Goal: Task Accomplishment & Management: Complete application form

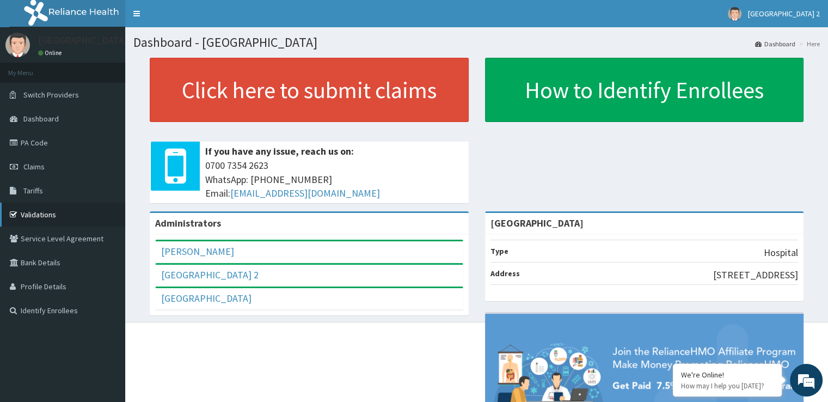
click at [64, 207] on link "Validations" at bounding box center [62, 214] width 125 height 24
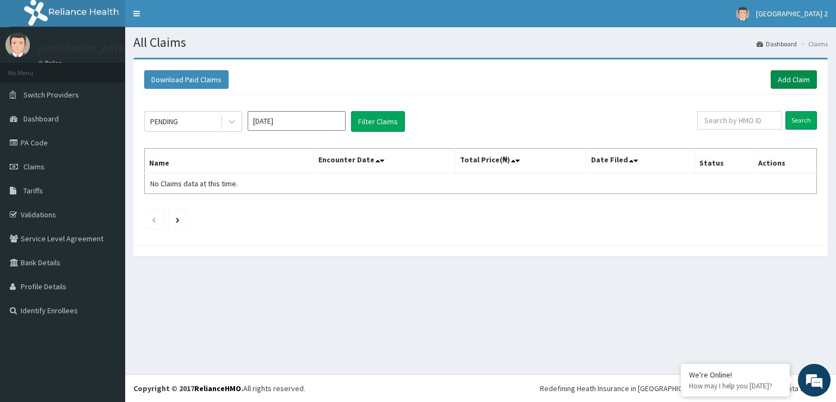
click at [795, 76] on link "Add Claim" at bounding box center [793, 79] width 46 height 18
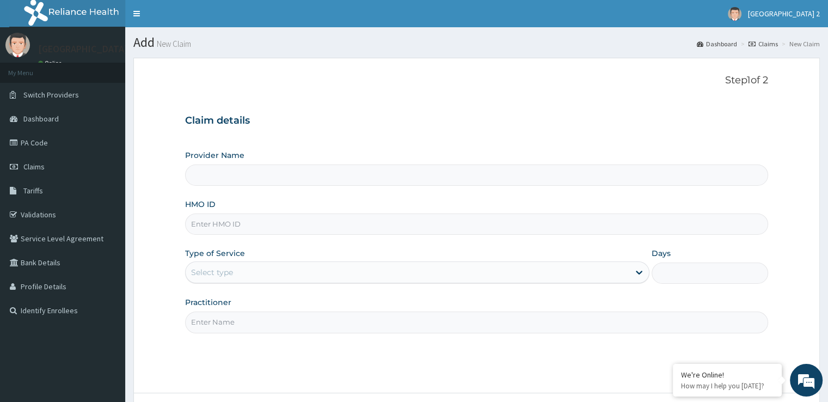
type input "[GEOGRAPHIC_DATA]"
click at [246, 224] on input "HMO ID" at bounding box center [476, 223] width 582 height 21
type input "PRW/10026/D"
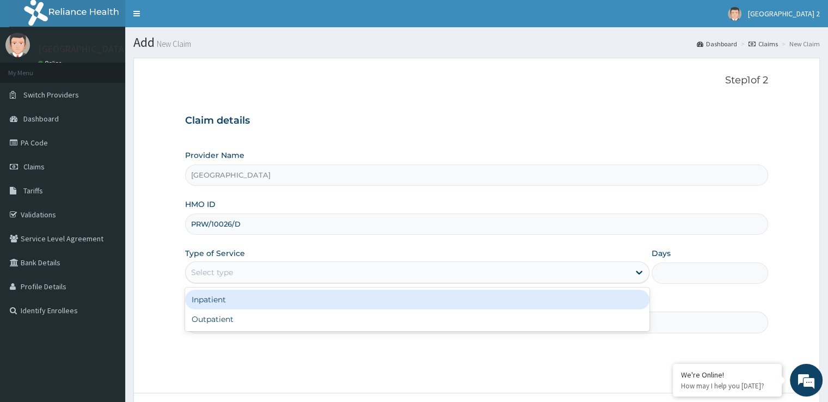
click at [260, 271] on div "Select type" at bounding box center [407, 271] width 443 height 17
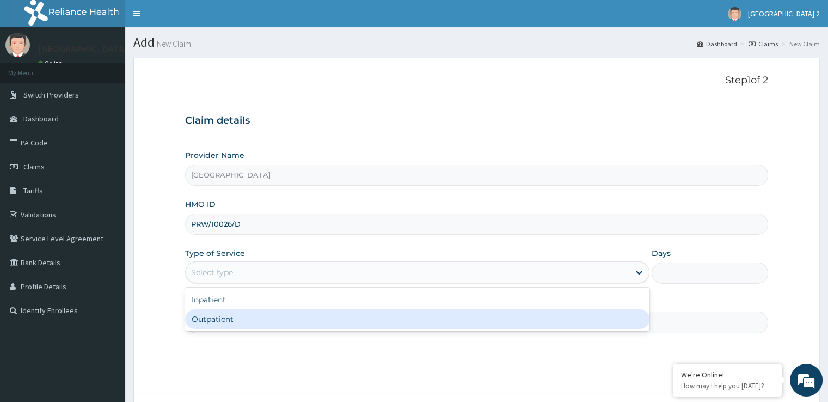
click at [251, 315] on div "Outpatient" at bounding box center [417, 319] width 464 height 20
type input "1"
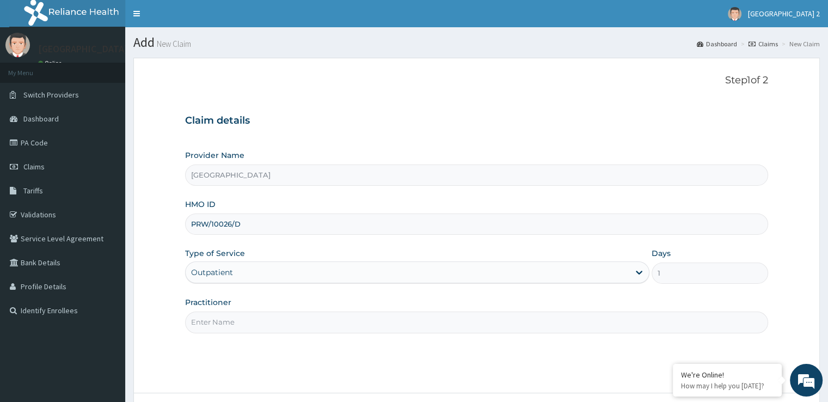
click at [288, 318] on input "Practitioner" at bounding box center [476, 321] width 582 height 21
type input "d"
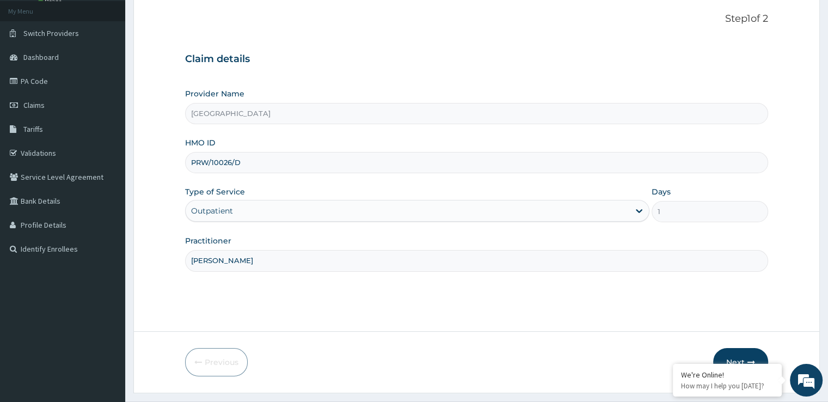
scroll to position [88, 0]
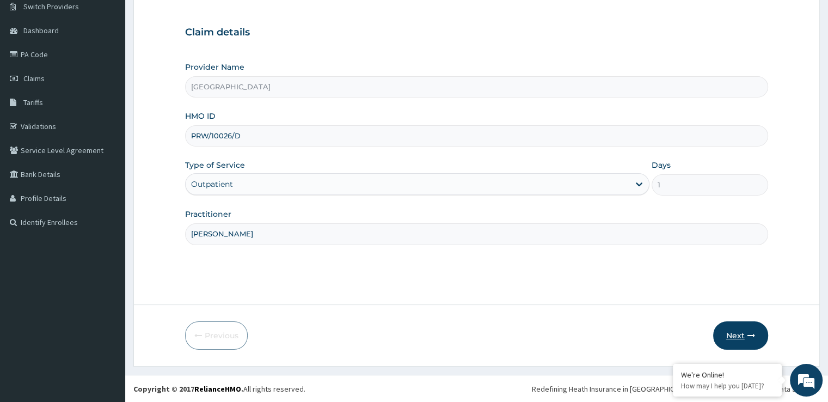
type input "[PERSON_NAME]"
click at [740, 336] on button "Next" at bounding box center [740, 335] width 55 height 28
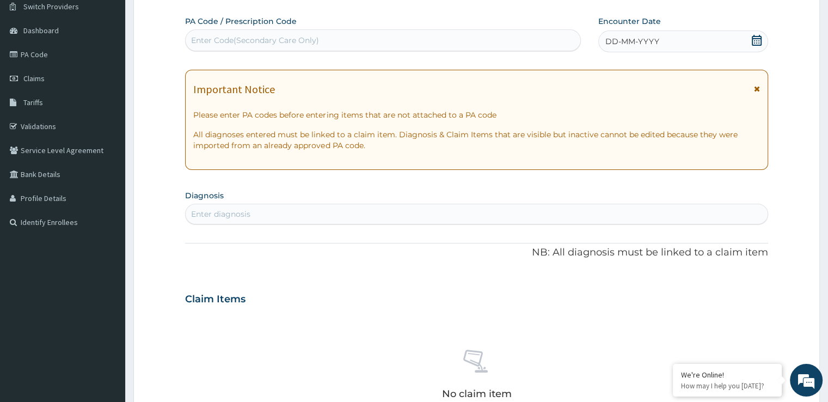
click at [757, 40] on icon at bounding box center [756, 40] width 11 height 11
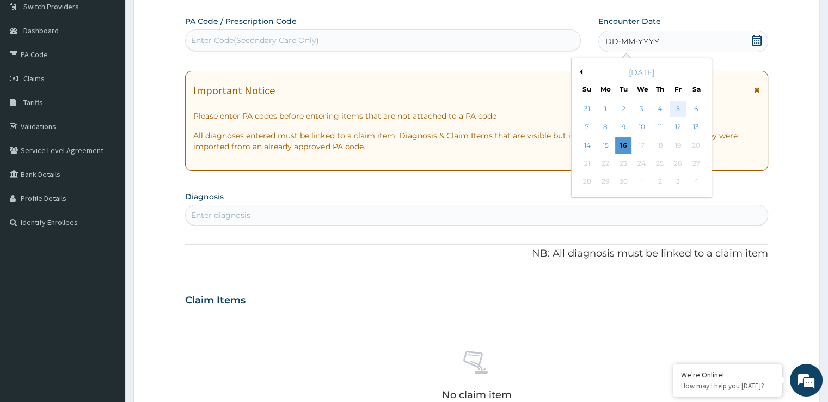
click at [677, 106] on div "5" at bounding box center [677, 109] width 16 height 16
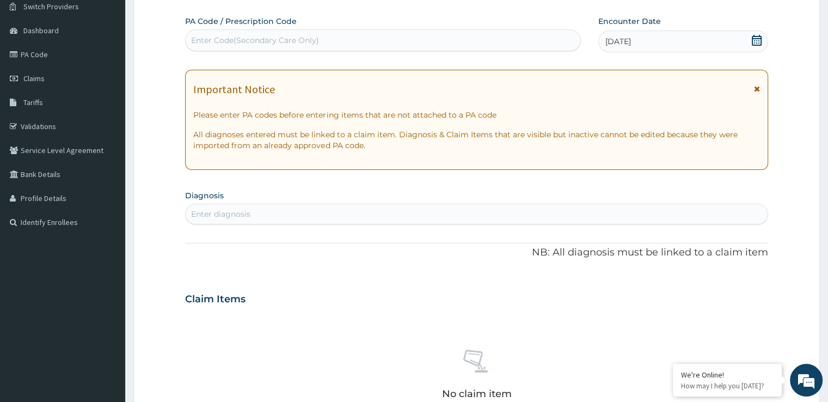
click at [439, 213] on div "Enter diagnosis" at bounding box center [476, 213] width 581 height 17
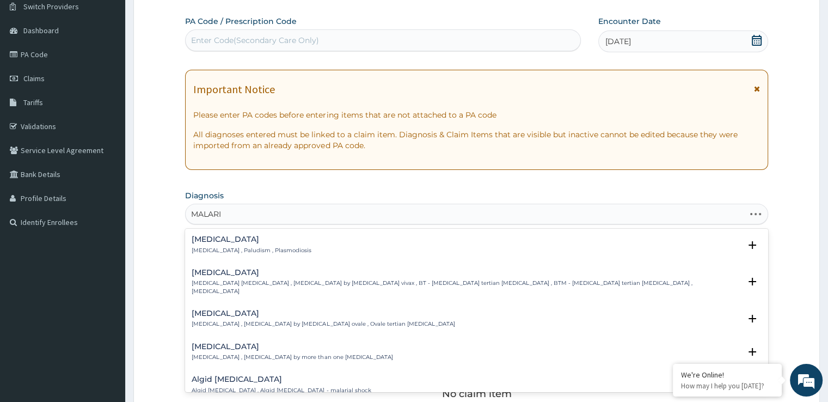
type input "[MEDICAL_DATA]"
click at [264, 244] on div "[MEDICAL_DATA] [MEDICAL_DATA] , Paludism , Plasmodiosis" at bounding box center [252, 244] width 120 height 19
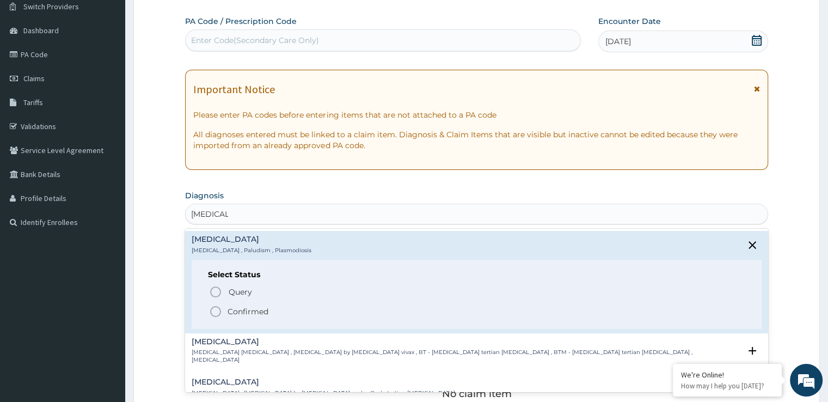
click at [215, 310] on icon "status option filled" at bounding box center [215, 311] width 13 height 13
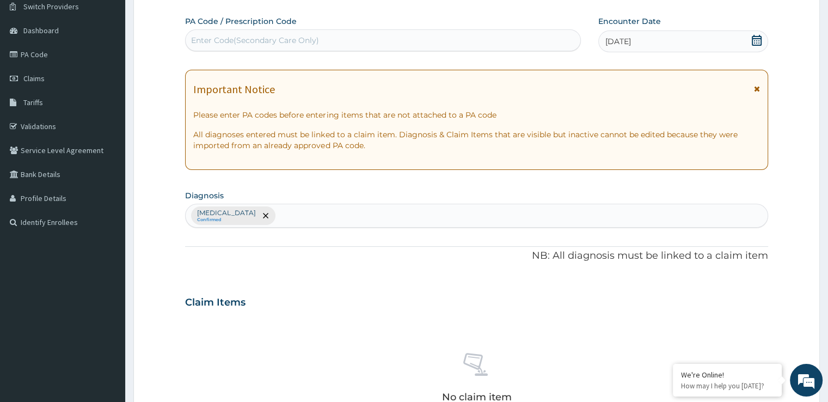
scroll to position [382, 0]
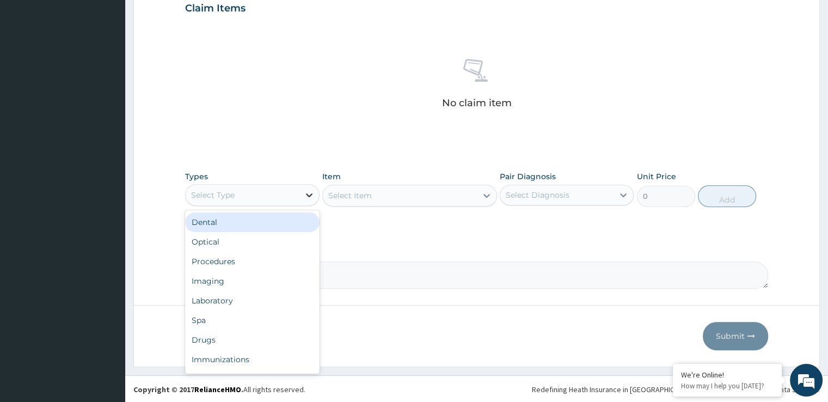
click at [308, 198] on icon at bounding box center [309, 194] width 11 height 11
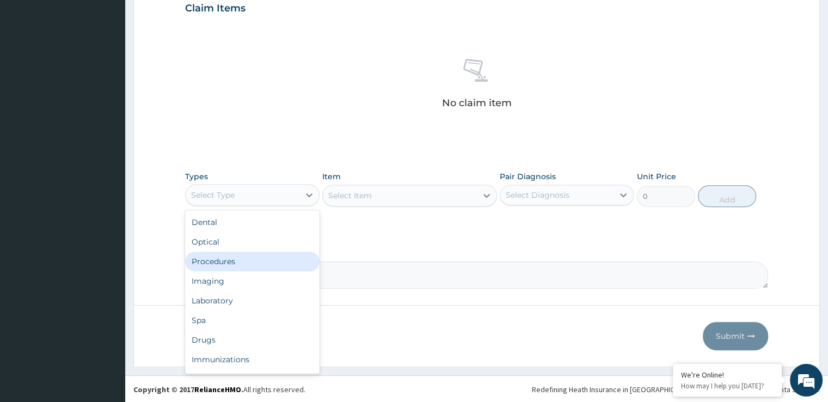
click at [282, 260] on div "Procedures" at bounding box center [252, 261] width 134 height 20
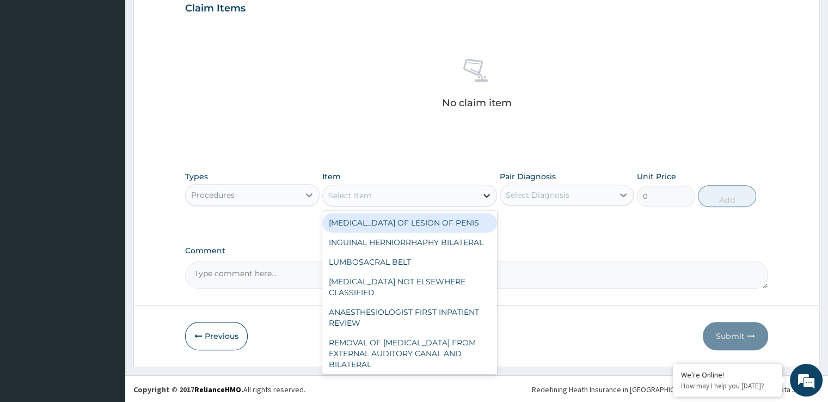
click at [485, 192] on icon at bounding box center [486, 195] width 11 height 11
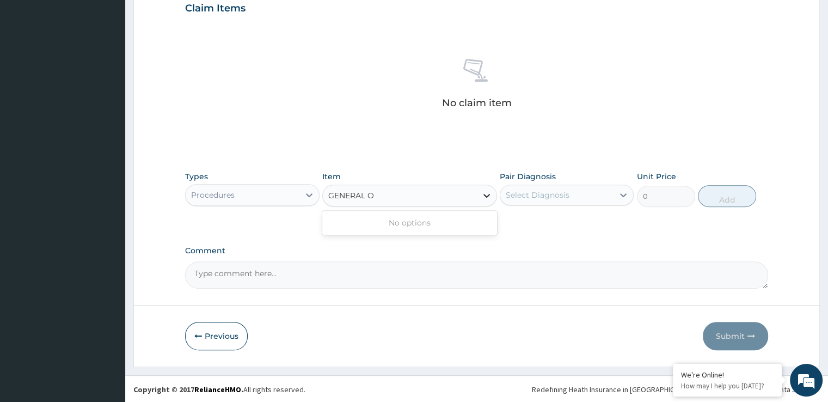
type input "GENERAL"
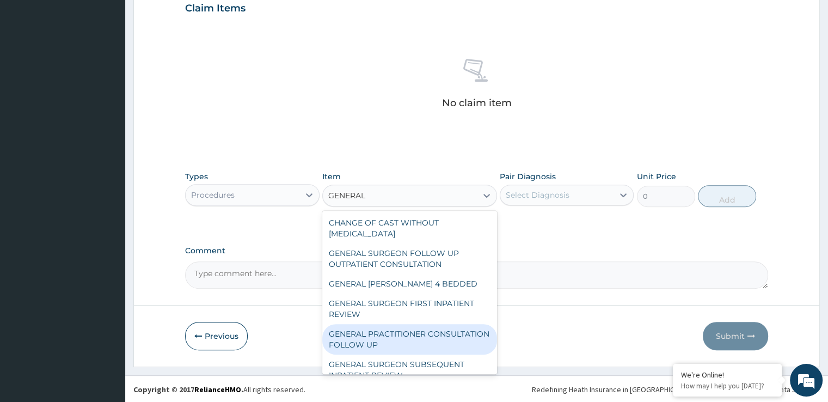
click at [403, 343] on div "GENERAL PRACTITIONER CONSULTATION FOLLOW UP" at bounding box center [409, 339] width 175 height 30
type input "2783"
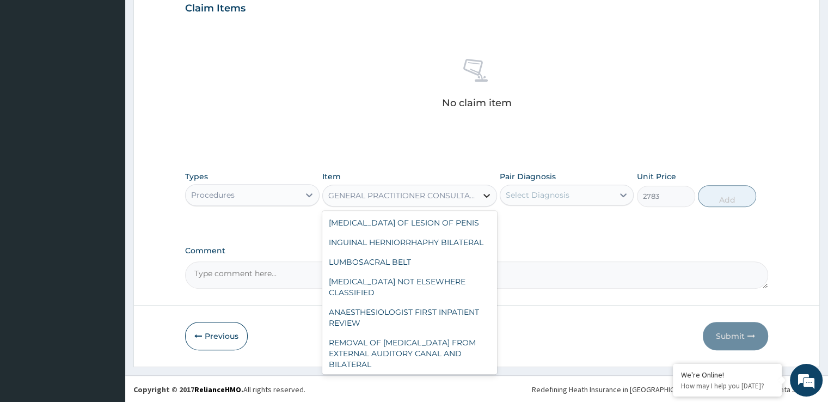
click at [487, 191] on icon at bounding box center [486, 195] width 11 height 11
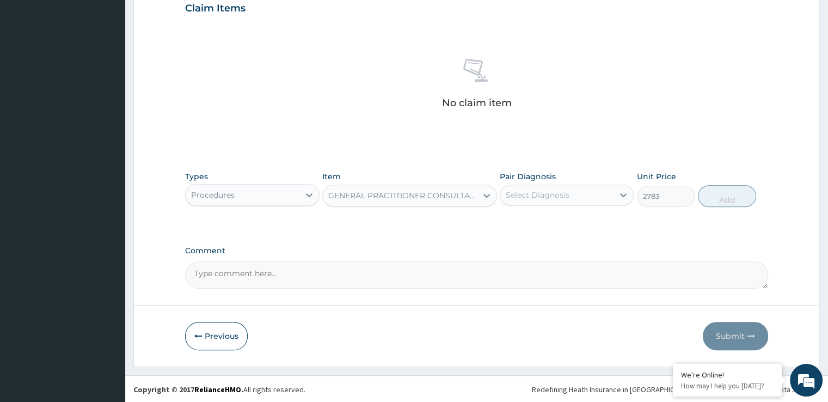
click at [466, 195] on div "GENERAL PRACTITIONER CONSULTATION FOLLOW UP" at bounding box center [403, 195] width 150 height 11
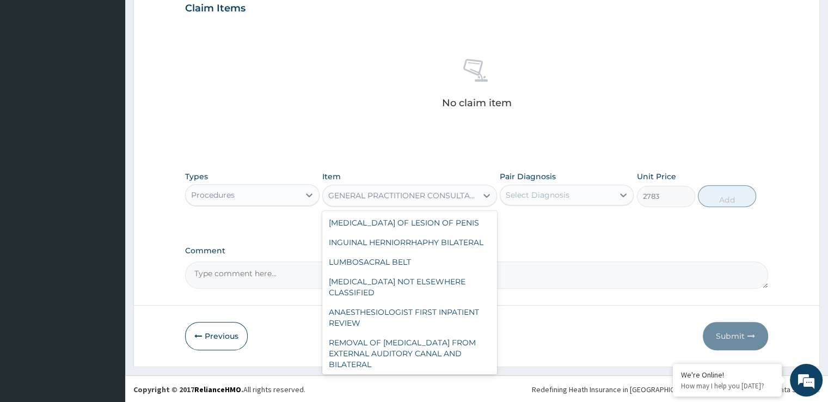
click at [466, 195] on div "GENERAL PRACTITIONER CONSULTATION FOLLOW UP" at bounding box center [403, 195] width 150 height 11
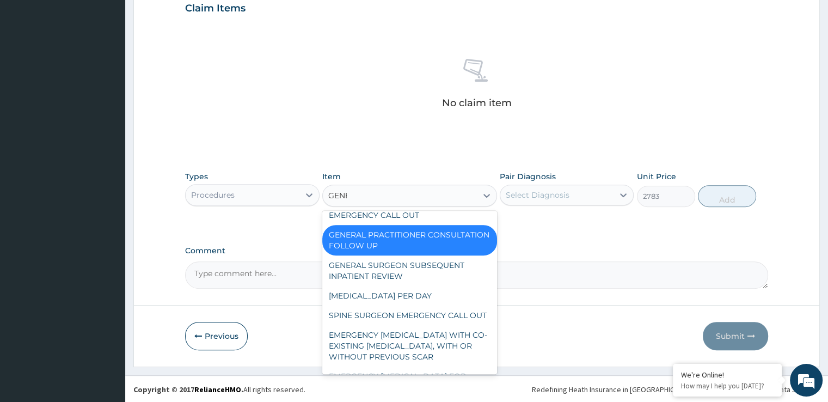
scroll to position [110, 0]
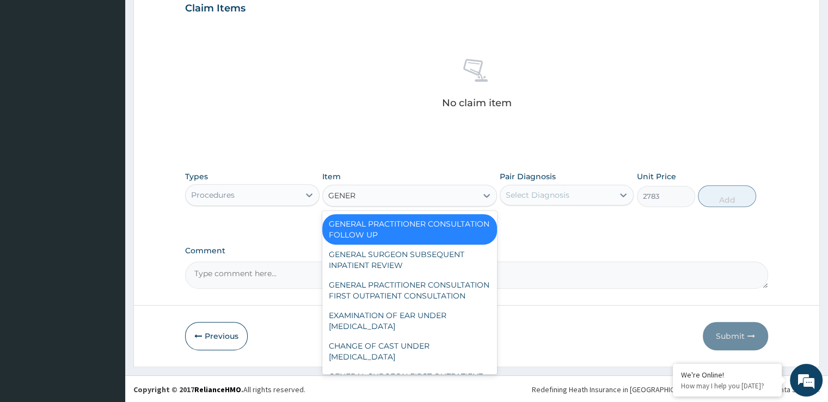
type input "GENERA"
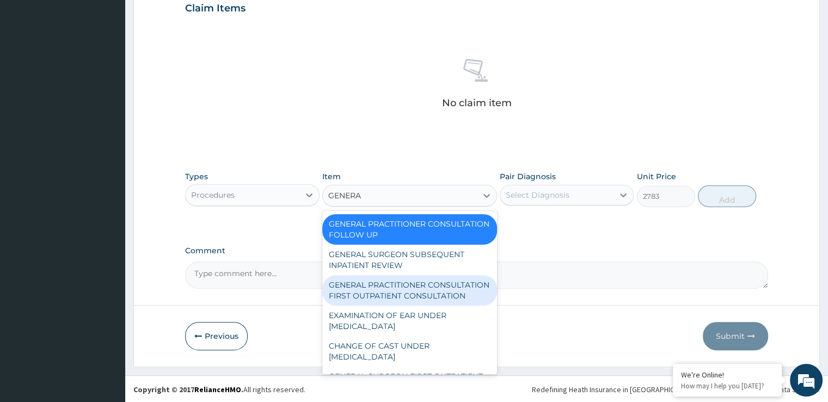
click at [416, 284] on div "GENERAL PRACTITIONER CONSULTATION FIRST OUTPATIENT CONSULTATION" at bounding box center [409, 290] width 175 height 30
type input "4174.5"
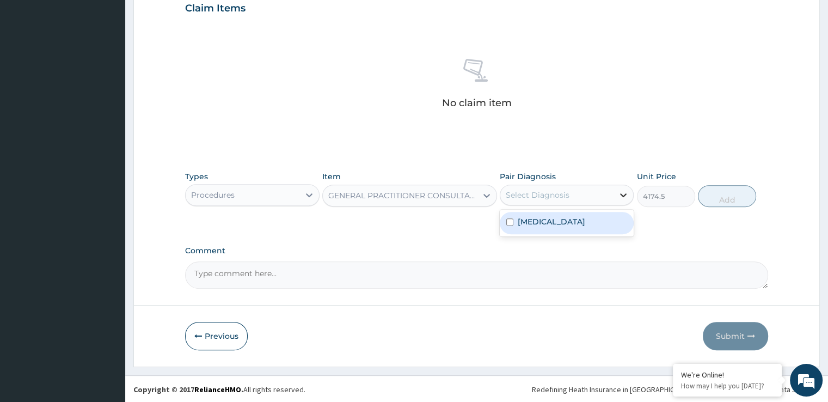
click at [623, 192] on icon at bounding box center [623, 194] width 11 height 11
click at [592, 216] on div "[MEDICAL_DATA]" at bounding box center [566, 223] width 134 height 22
checkbox input "true"
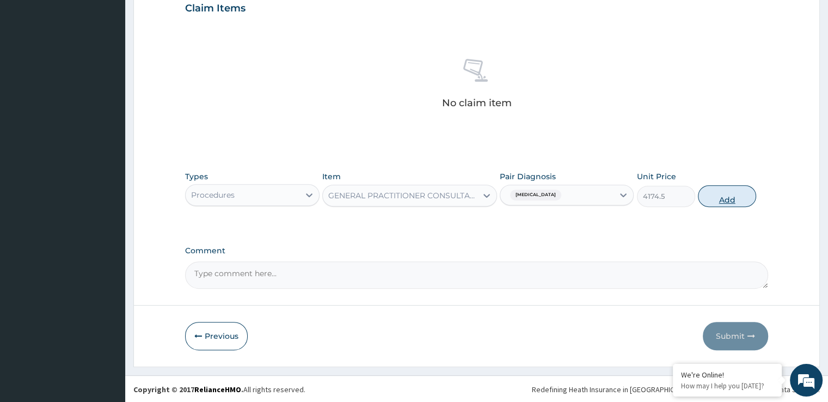
click at [732, 196] on button "Add" at bounding box center [727, 196] width 58 height 22
type input "0"
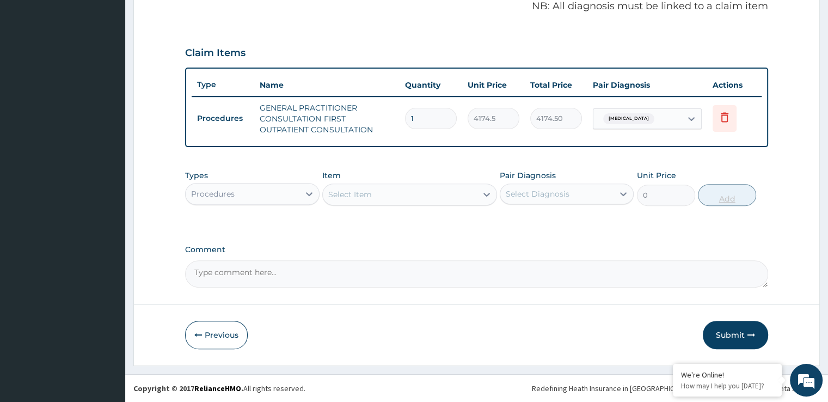
scroll to position [336, 0]
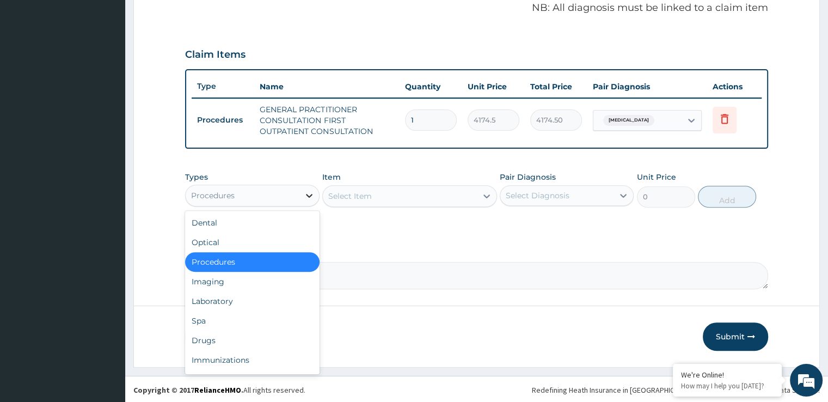
click at [307, 190] on icon at bounding box center [309, 195] width 11 height 11
click at [240, 297] on div "Laboratory" at bounding box center [252, 301] width 134 height 20
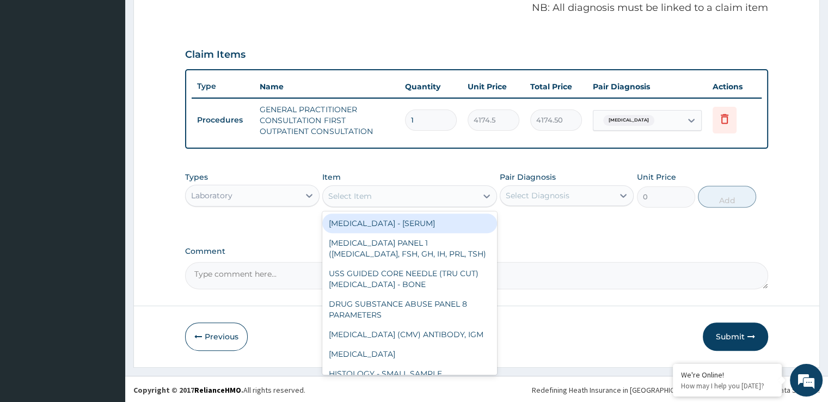
click at [393, 194] on div "Select Item" at bounding box center [400, 195] width 154 height 17
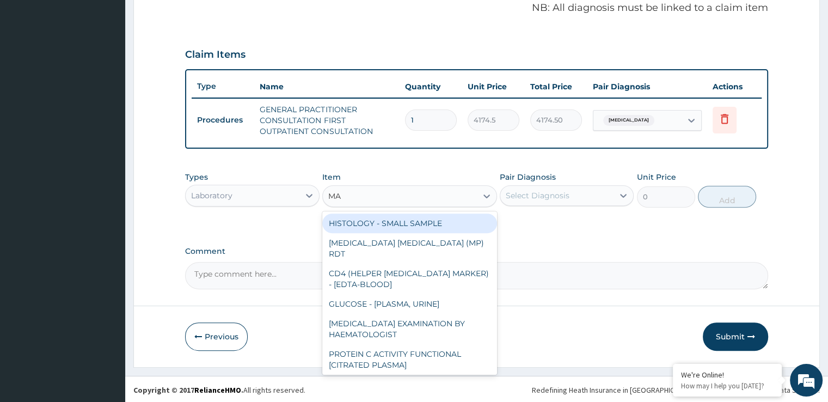
type input "MAL"
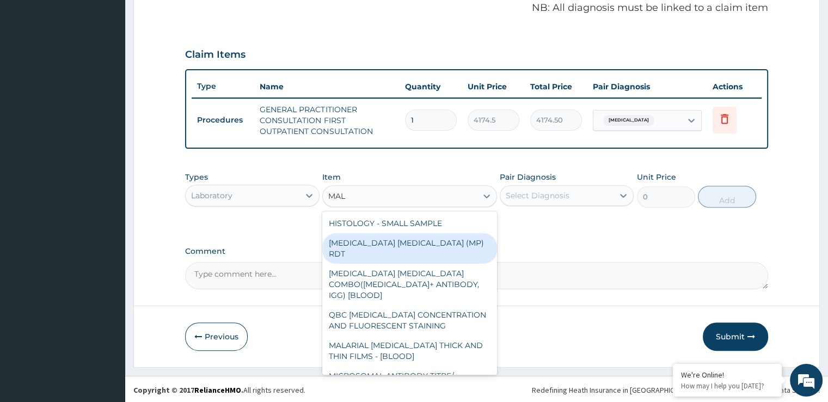
click at [384, 242] on div "[MEDICAL_DATA] [MEDICAL_DATA] (MP) RDT" at bounding box center [409, 248] width 175 height 30
type input "1897.5"
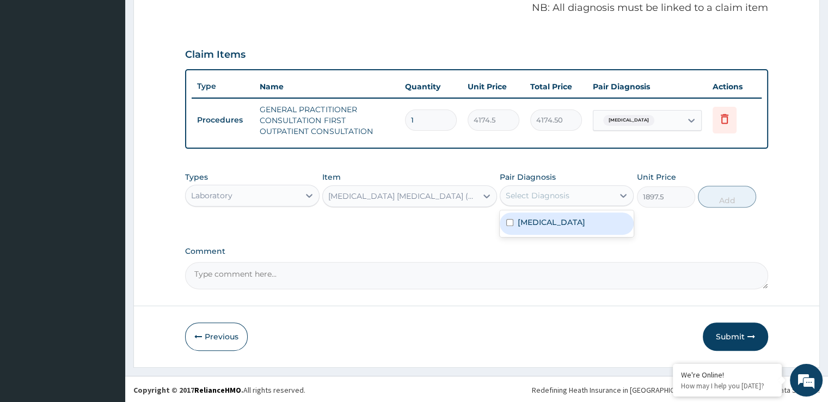
click at [583, 194] on div "Select Diagnosis" at bounding box center [556, 195] width 113 height 17
click at [571, 227] on div "[MEDICAL_DATA]" at bounding box center [566, 223] width 134 height 22
checkbox input "true"
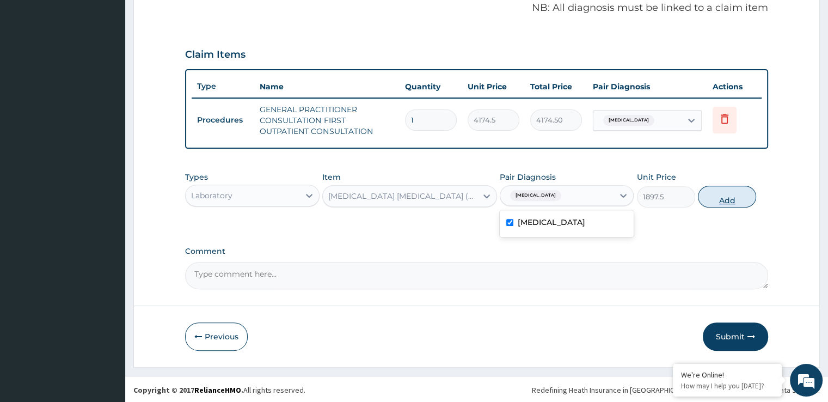
click at [729, 186] on button "Add" at bounding box center [727, 197] width 58 height 22
type input "0"
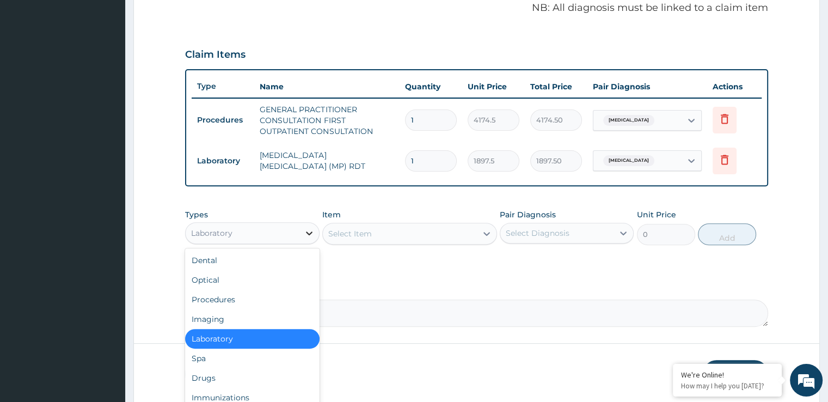
click at [309, 228] on icon at bounding box center [309, 232] width 11 height 11
click at [239, 377] on div "Drugs" at bounding box center [252, 378] width 134 height 20
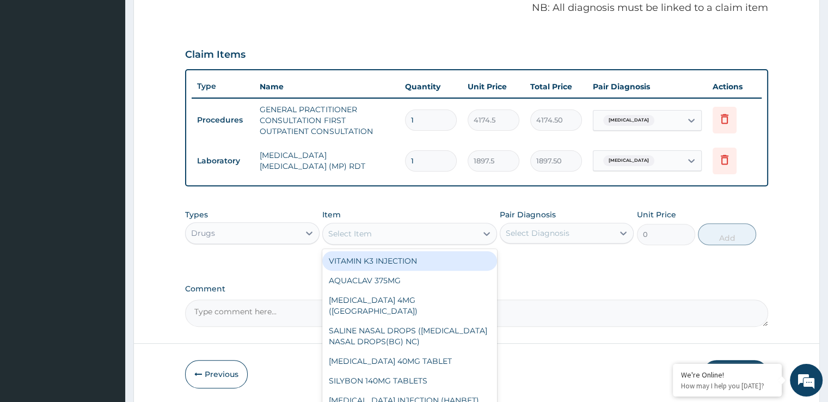
click at [485, 232] on icon at bounding box center [486, 234] width 7 height 4
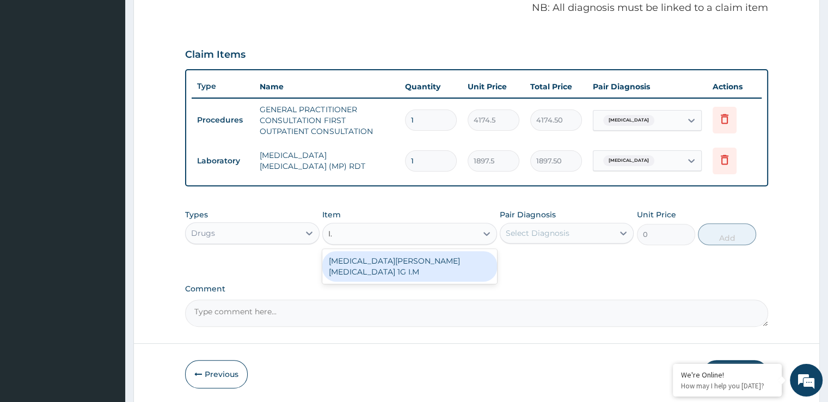
type input "I"
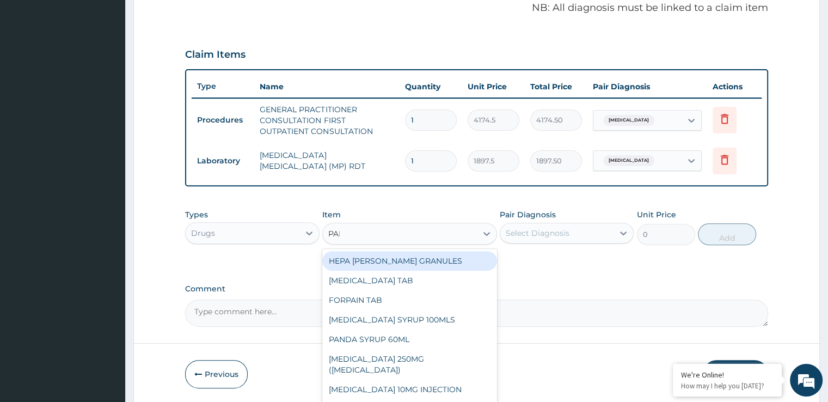
type input "PARA"
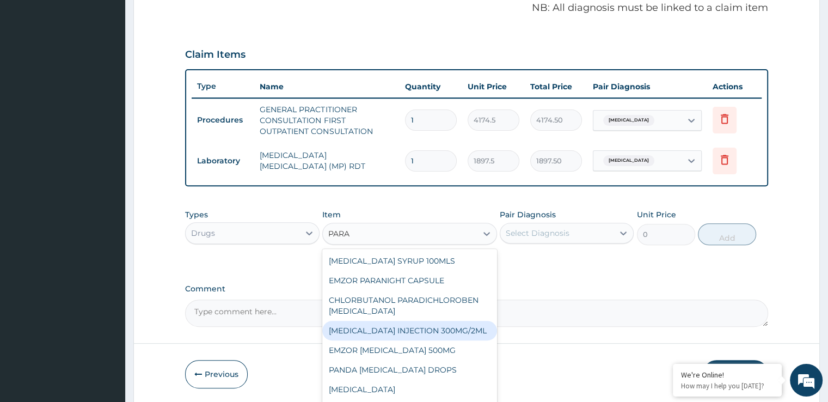
click at [451, 320] on div "[MEDICAL_DATA] INJECTION 300MG/2ML" at bounding box center [409, 330] width 175 height 20
type input "306.13000000000005"
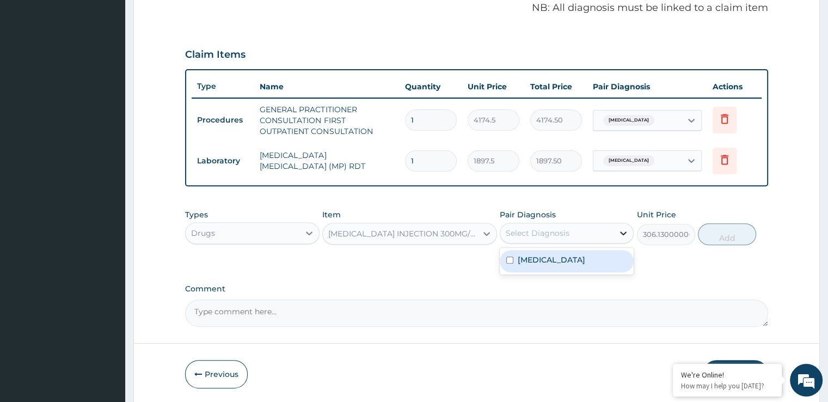
click at [622, 232] on icon at bounding box center [623, 233] width 7 height 4
click at [598, 257] on div "[MEDICAL_DATA]" at bounding box center [566, 261] width 134 height 22
checkbox input "true"
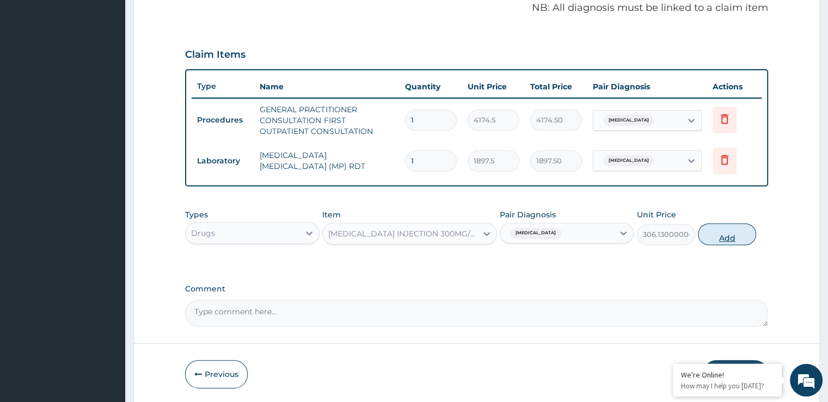
click at [735, 229] on button "Add" at bounding box center [727, 234] width 58 height 22
type input "0"
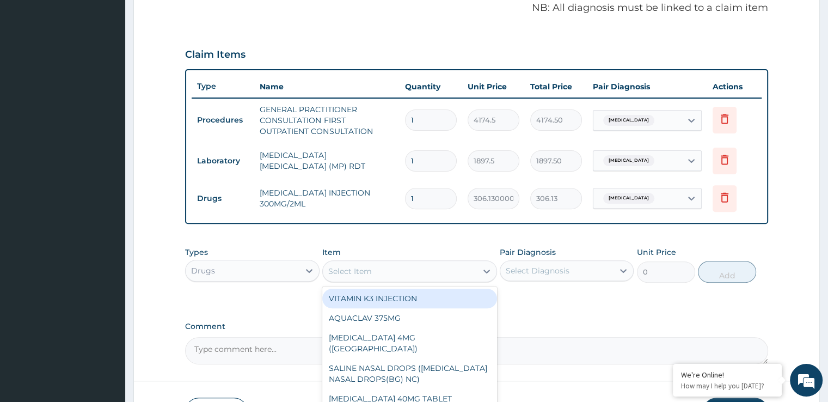
click at [377, 270] on div "Select Item" at bounding box center [400, 270] width 154 height 17
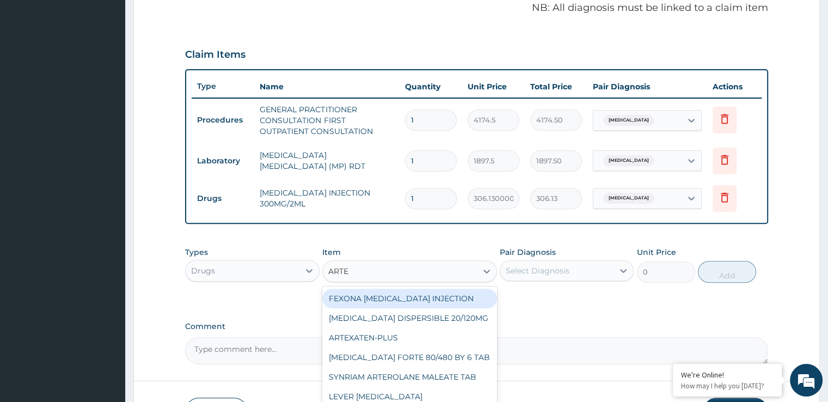
type input "ARTEM"
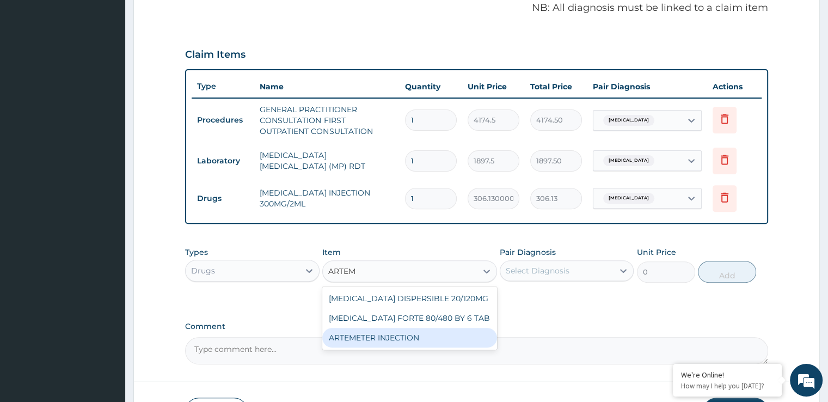
click at [425, 336] on div "ARTEMETER INJECTION" at bounding box center [409, 338] width 175 height 20
type input "1113.2"
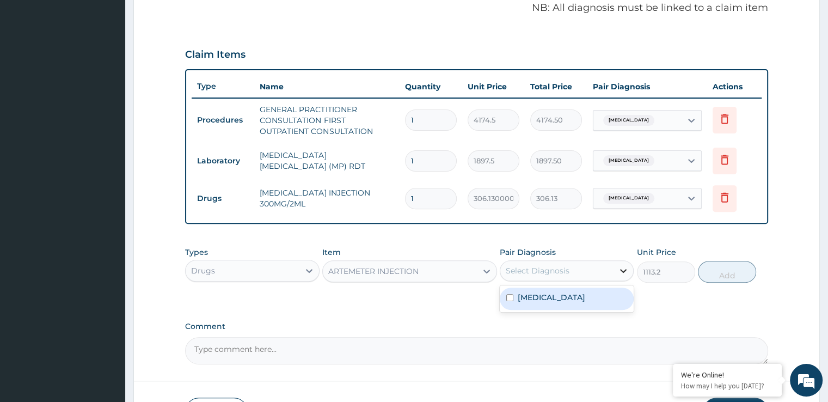
click at [620, 268] on icon at bounding box center [623, 270] width 11 height 11
click at [556, 293] on div "[MEDICAL_DATA]" at bounding box center [566, 298] width 134 height 22
checkbox input "true"
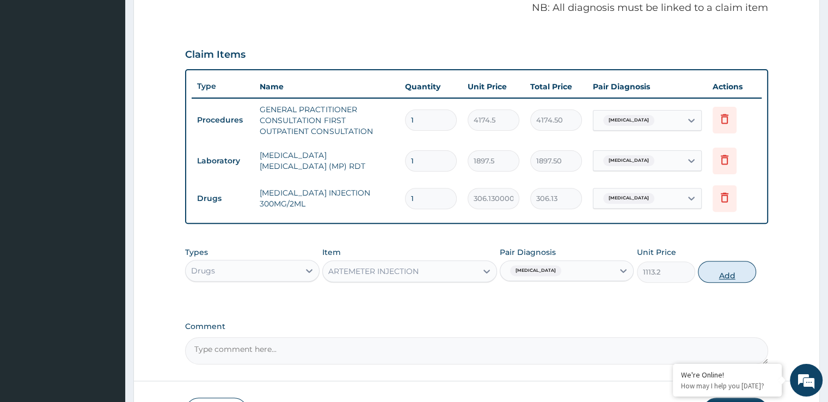
click at [732, 264] on button "Add" at bounding box center [727, 272] width 58 height 22
type input "0"
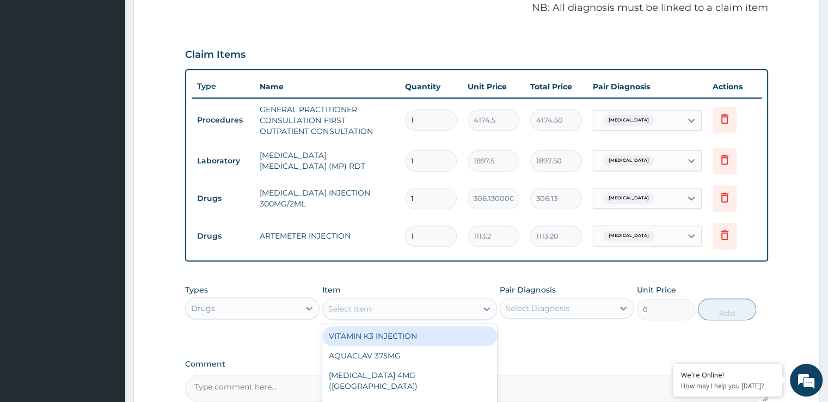
click at [422, 311] on div "Select Item" at bounding box center [400, 308] width 154 height 17
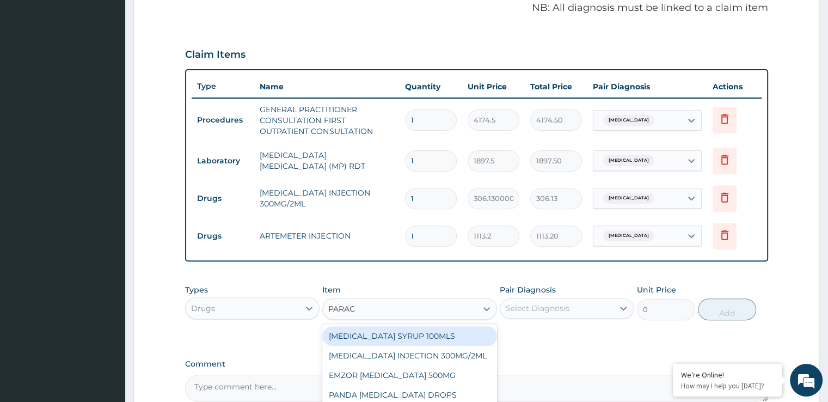
type input "PARACE"
click at [424, 329] on div "[MEDICAL_DATA] SYRUP 100MLS" at bounding box center [409, 336] width 175 height 20
type input "834.9"
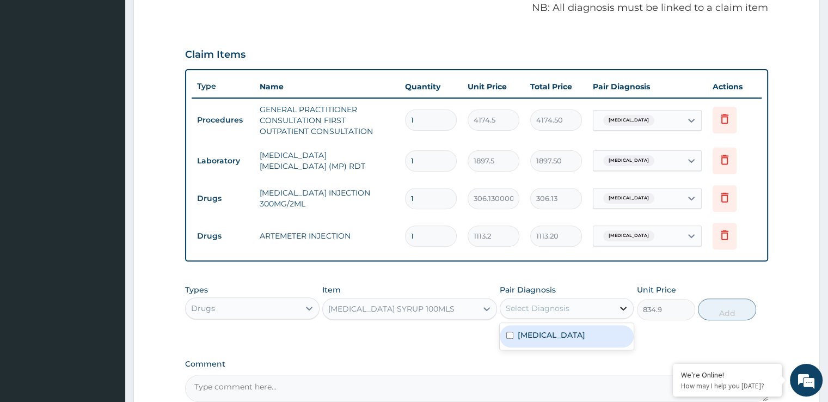
click at [622, 307] on icon at bounding box center [623, 308] width 7 height 4
click at [575, 342] on div "[MEDICAL_DATA]" at bounding box center [566, 336] width 134 height 22
checkbox input "true"
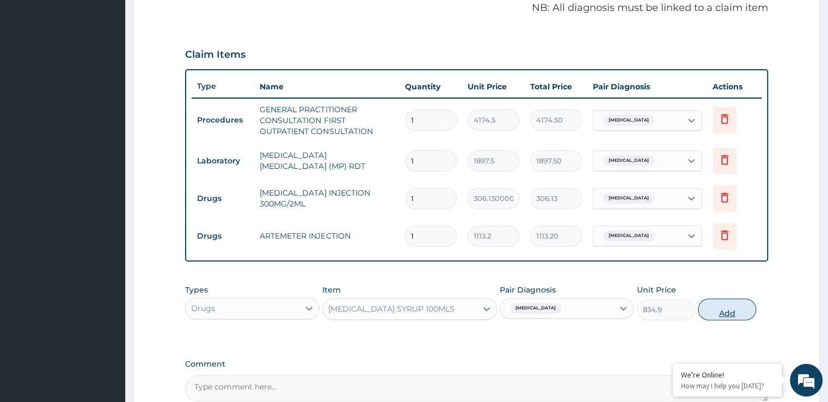
click at [731, 310] on button "Add" at bounding box center [727, 309] width 58 height 22
type input "0"
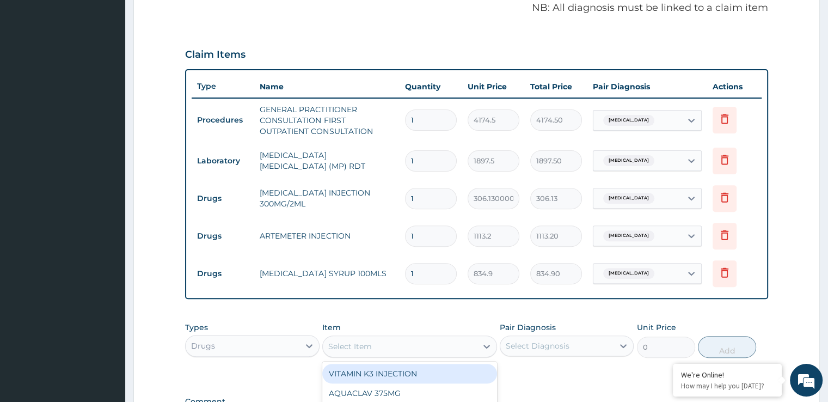
click at [449, 335] on div "Select Item" at bounding box center [409, 346] width 175 height 22
type input "CEFI"
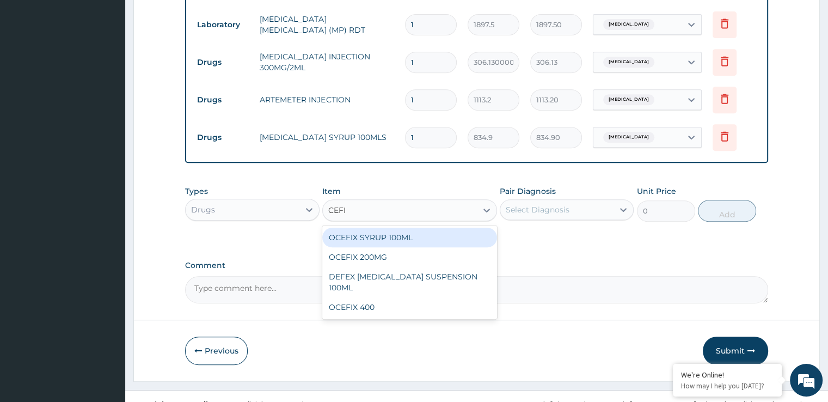
scroll to position [485, 0]
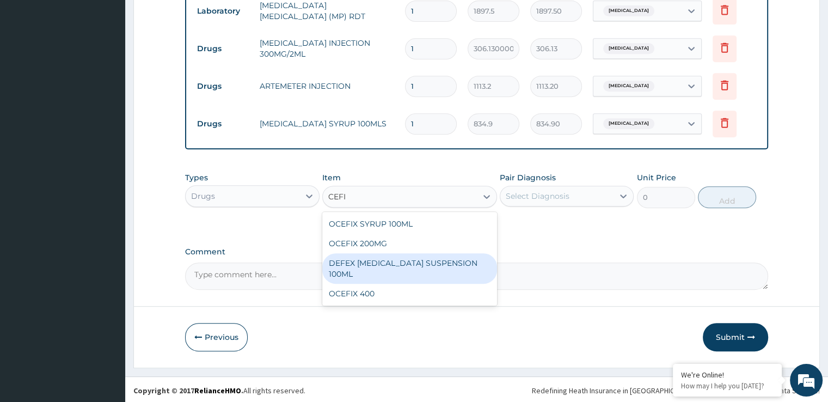
click at [440, 261] on div "DEFEX [MEDICAL_DATA] SUSPENSION 100ML" at bounding box center [409, 268] width 175 height 30
type input "2087.2500000000005"
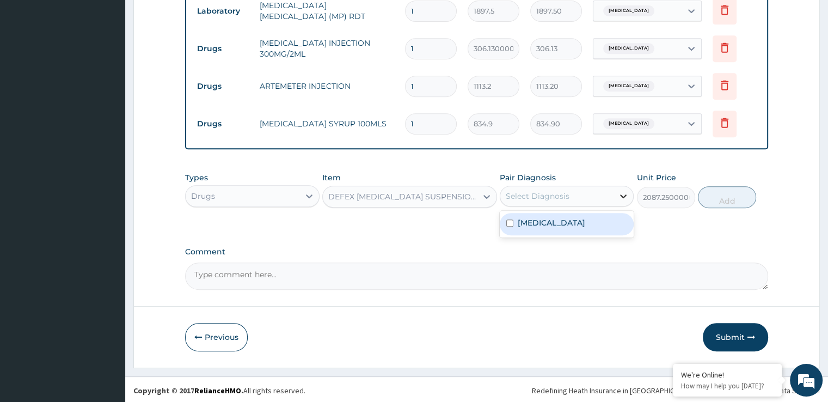
click at [619, 190] on icon at bounding box center [623, 195] width 11 height 11
click at [596, 220] on div "[MEDICAL_DATA]" at bounding box center [566, 224] width 134 height 22
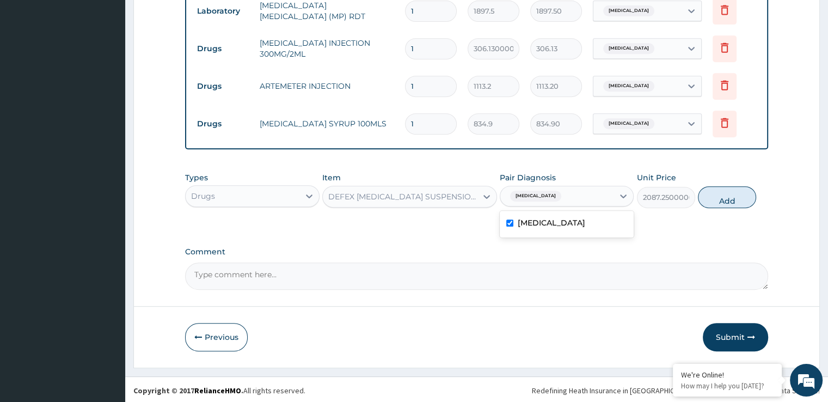
checkbox input "false"
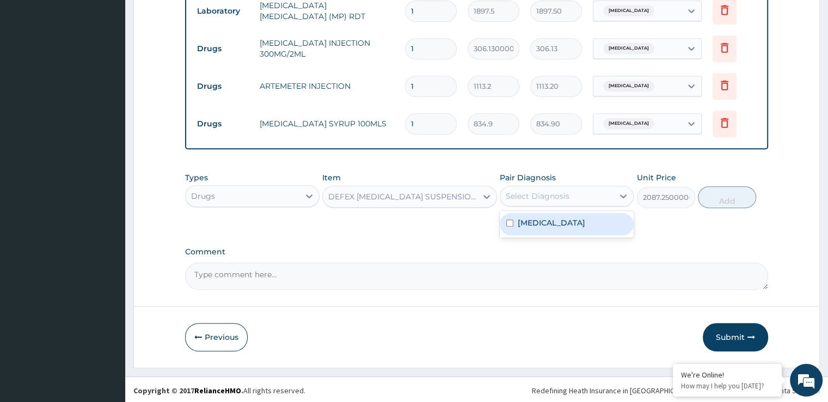
scroll to position [135, 0]
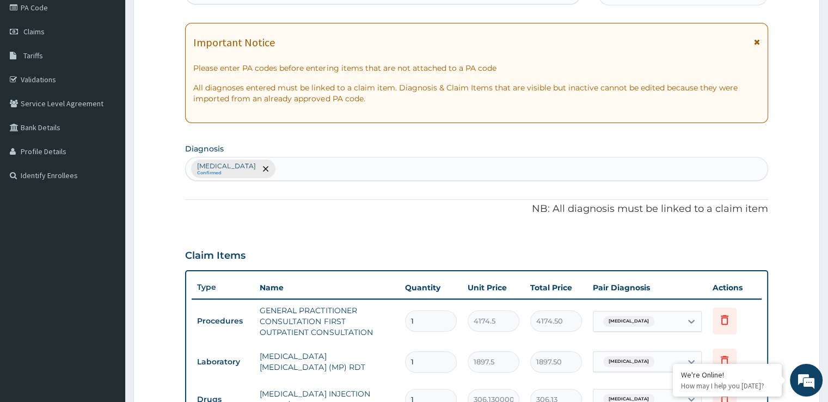
click at [307, 170] on div "[MEDICAL_DATA] Confirmed" at bounding box center [476, 168] width 581 height 23
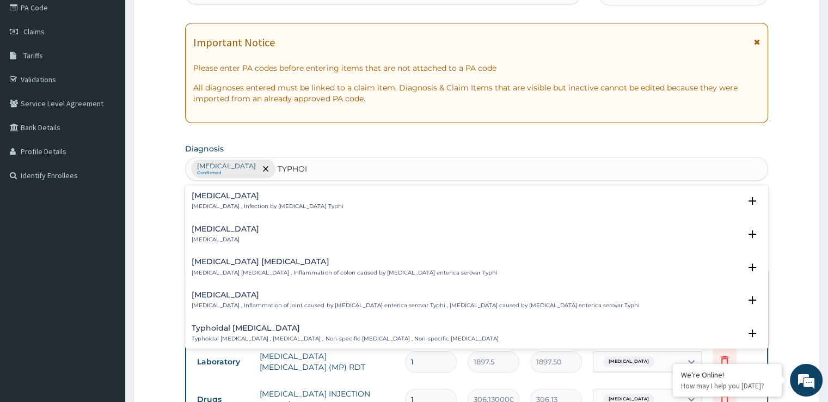
type input "[MEDICAL_DATA]"
click at [245, 202] on p "[MEDICAL_DATA] , Infection by [MEDICAL_DATA] Typhi" at bounding box center [267, 206] width 151 height 8
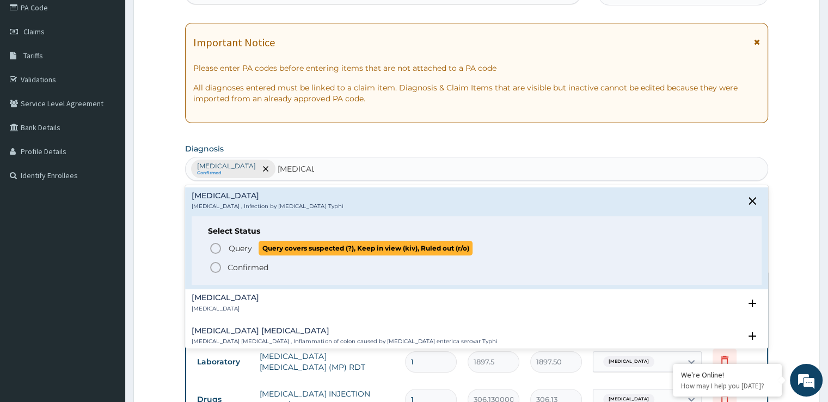
click at [213, 249] on icon "status option query" at bounding box center [215, 248] width 13 height 13
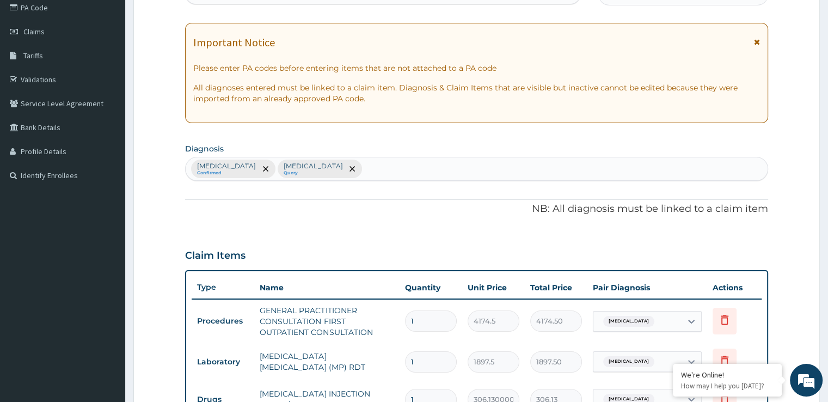
scroll to position [485, 0]
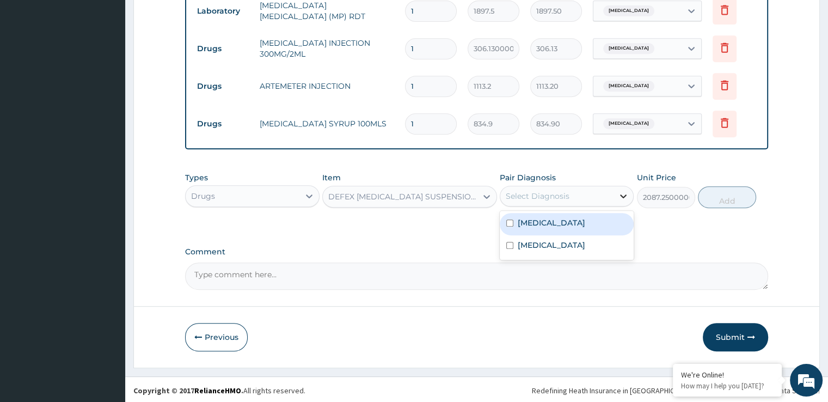
click at [619, 193] on icon at bounding box center [623, 195] width 11 height 11
click at [542, 239] on label "[MEDICAL_DATA]" at bounding box center [550, 244] width 67 height 11
checkbox input "true"
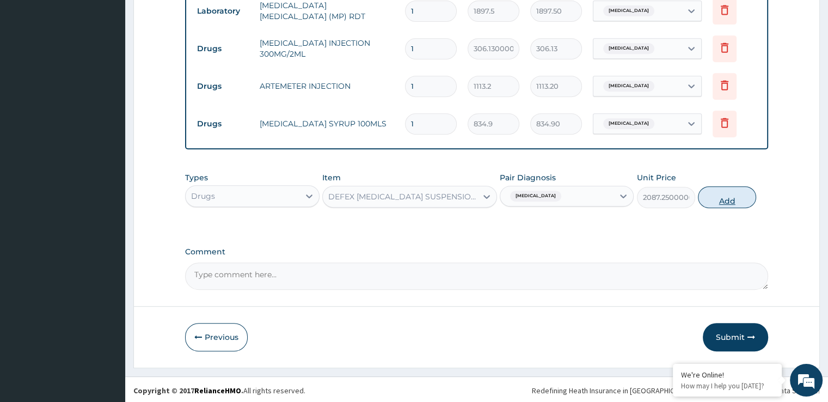
click at [728, 194] on button "Add" at bounding box center [727, 197] width 58 height 22
type input "0"
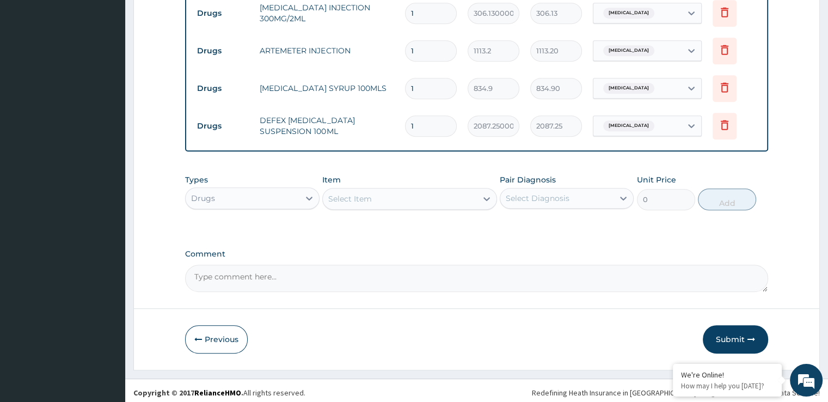
scroll to position [523, 0]
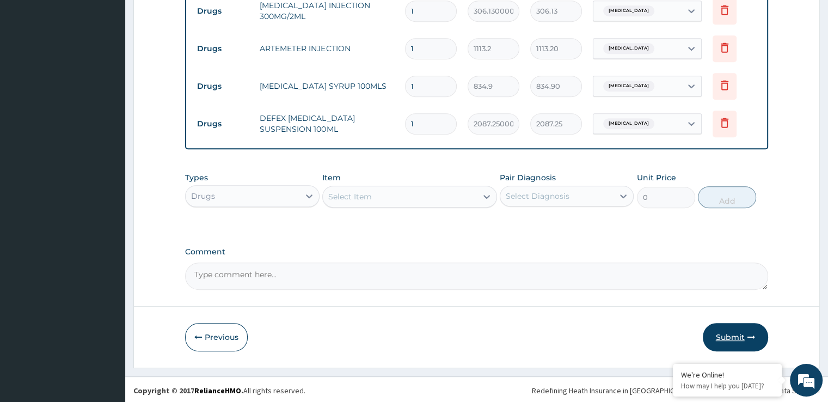
click at [742, 338] on button "Submit" at bounding box center [734, 337] width 65 height 28
